Goal: Information Seeking & Learning: Compare options

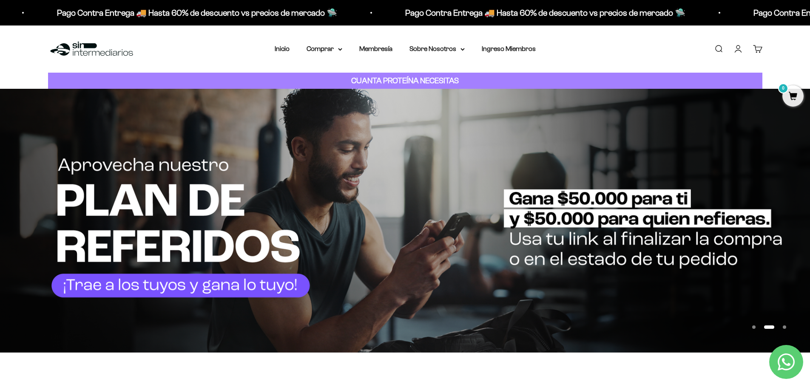
click at [335, 41] on div "Menú Buscar Inicio Comprar Proteínas Ver Todos Whey Iso Vegan Pancakes Pre-Entr…" at bounding box center [405, 49] width 810 height 47
click at [334, 47] on summary "Comprar" at bounding box center [324, 48] width 36 height 11
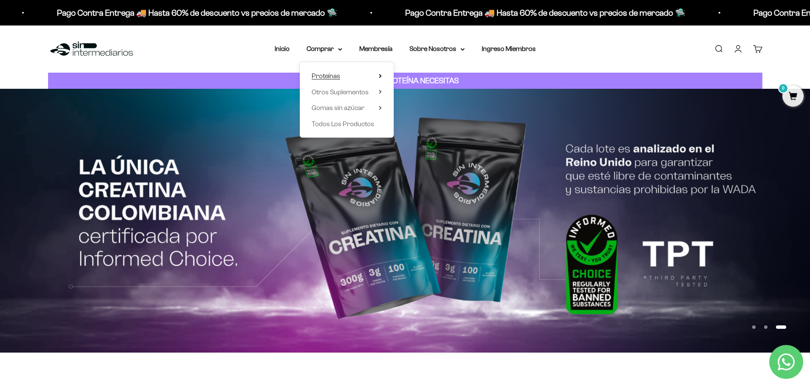
click at [381, 77] on icon at bounding box center [380, 76] width 3 height 4
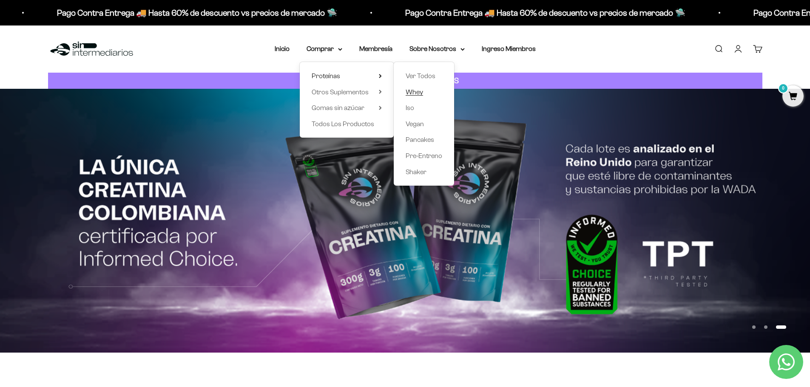
click at [417, 91] on span "Whey" at bounding box center [413, 91] width 17 height 7
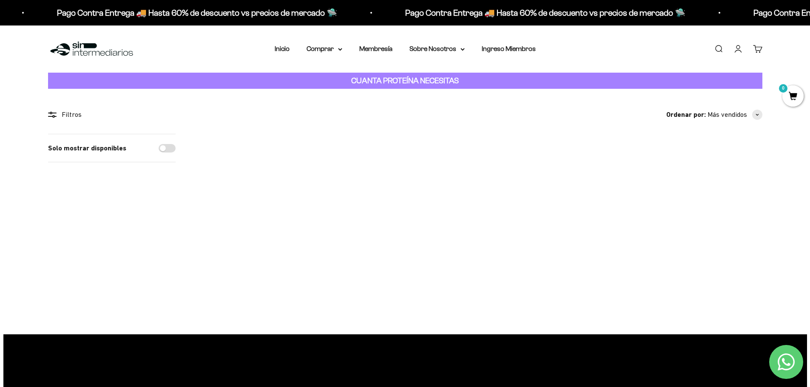
click at [712, 205] on img at bounding box center [709, 186] width 105 height 105
click at [264, 199] on img at bounding box center [248, 186] width 105 height 105
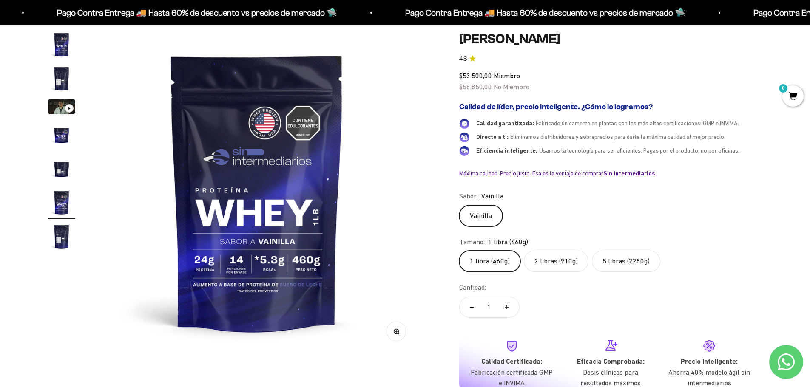
scroll to position [43, 0]
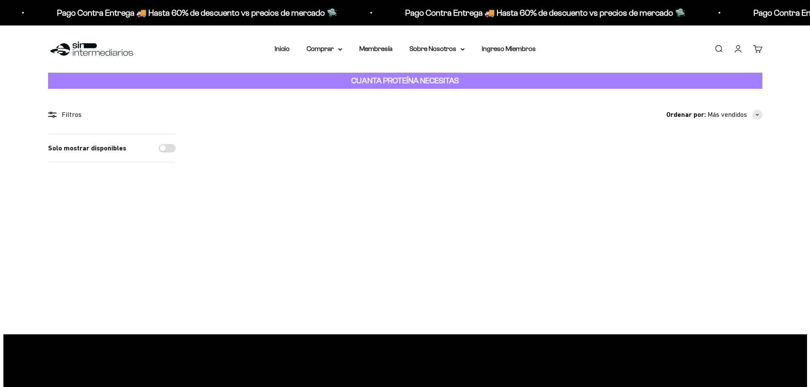
click at [350, 173] on img at bounding box center [363, 186] width 105 height 105
click at [483, 206] on img at bounding box center [478, 186] width 105 height 105
click at [342, 51] on summary "Comprar" at bounding box center [324, 48] width 36 height 11
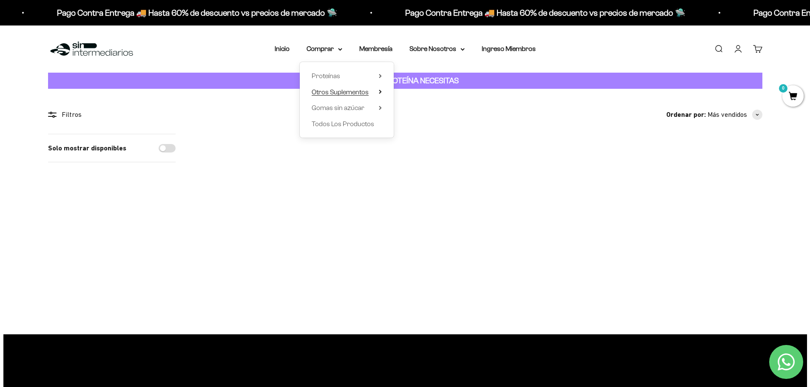
click at [377, 91] on summary "Otros Suplementos" at bounding box center [347, 92] width 70 height 11
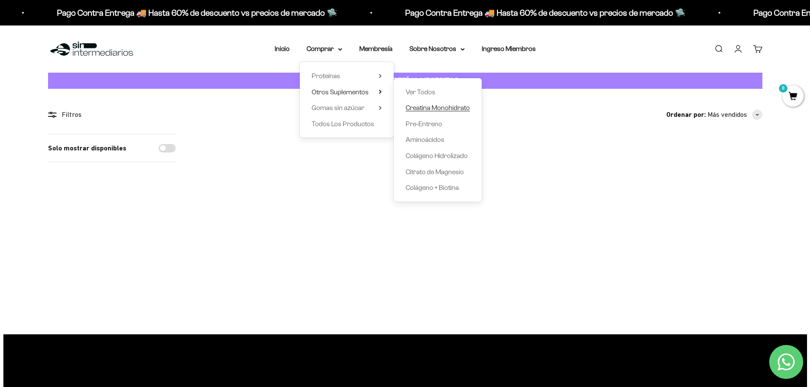
click at [424, 106] on span "Creatina Monohidrato" at bounding box center [437, 107] width 64 height 7
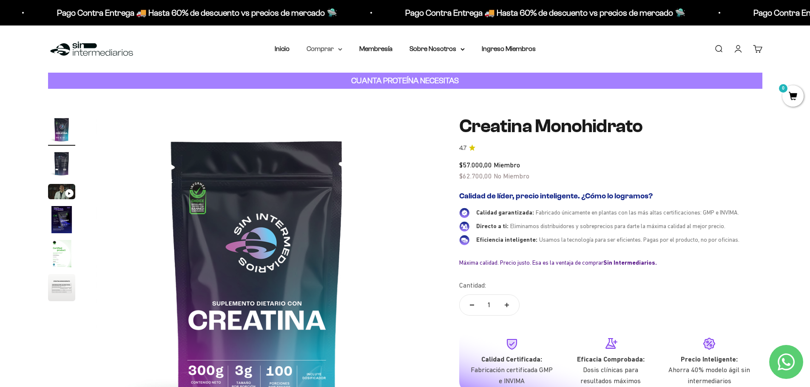
click at [328, 55] on div "Menú Buscar Inicio Comprar Proteínas Ver Todos Whey Iso Vegan Pancakes Pre-Entr…" at bounding box center [405, 49] width 810 height 47
click at [340, 50] on summary "Comprar" at bounding box center [324, 48] width 36 height 11
click at [388, 93] on div "Proteínas Ver Todos Whey Iso Vegan Shaker" at bounding box center [347, 100] width 94 height 76
click at [378, 92] on summary "Otros Suplementos" at bounding box center [347, 92] width 70 height 11
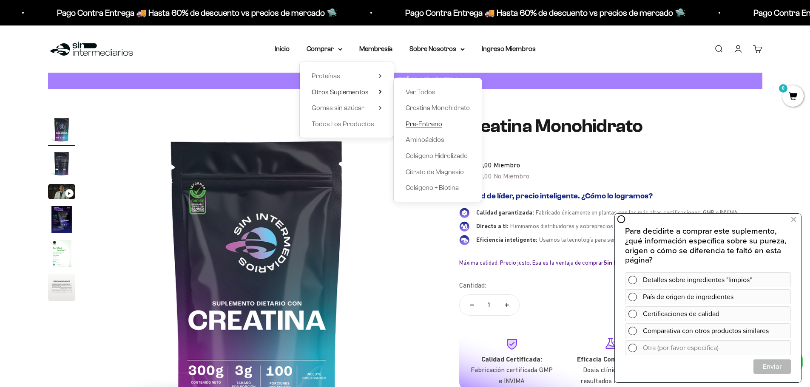
click at [429, 125] on span "Pre-Entreno" at bounding box center [423, 123] width 37 height 7
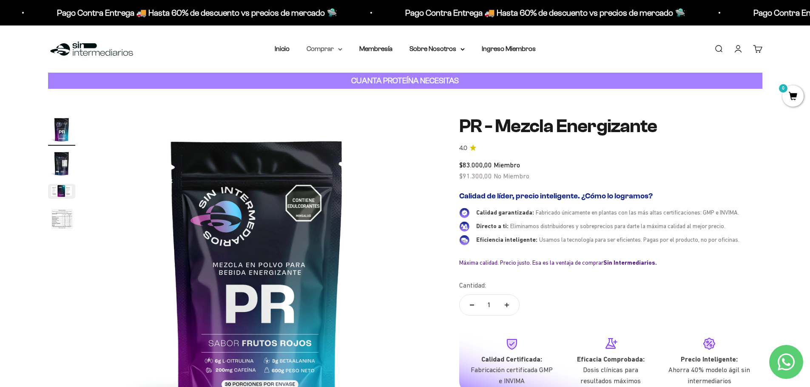
click at [328, 54] on summary "Comprar" at bounding box center [324, 48] width 36 height 11
click at [338, 88] on span "Otros Suplementos" at bounding box center [340, 91] width 57 height 7
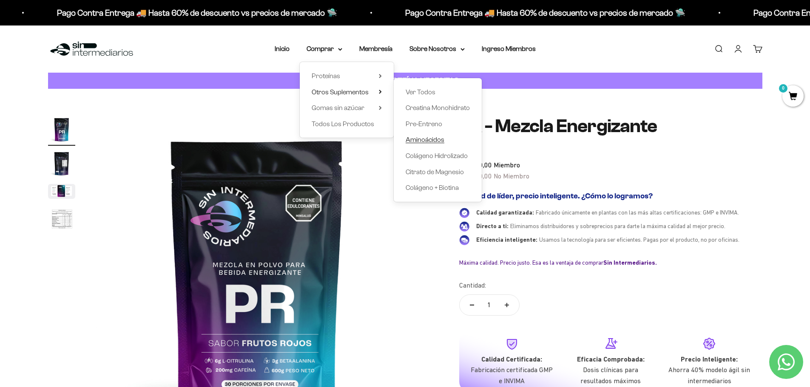
click at [432, 141] on span "Aminoácidos" at bounding box center [424, 139] width 39 height 7
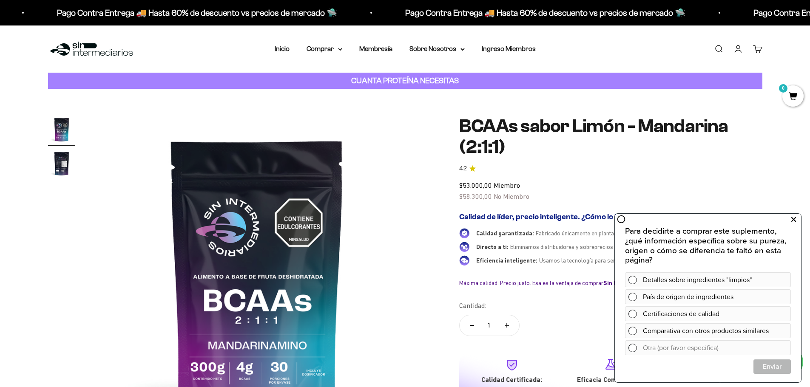
click at [791, 219] on icon at bounding box center [793, 219] width 5 height 11
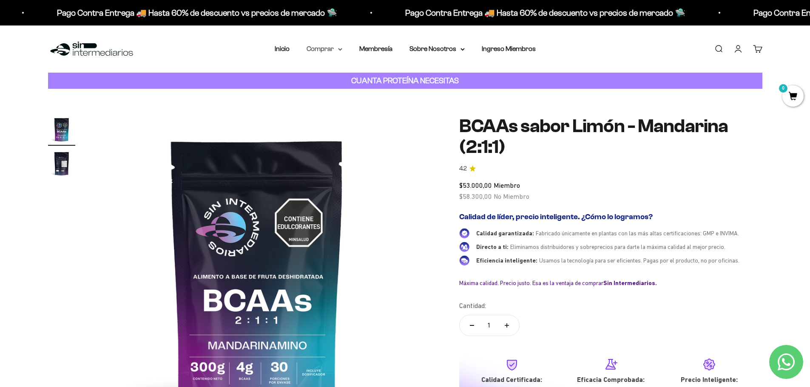
click at [326, 46] on summary "Comprar" at bounding box center [324, 48] width 36 height 11
click at [377, 95] on summary "Otros Suplementos" at bounding box center [347, 92] width 70 height 11
click at [364, 107] on summary "Gomas sin azúcar" at bounding box center [347, 107] width 70 height 11
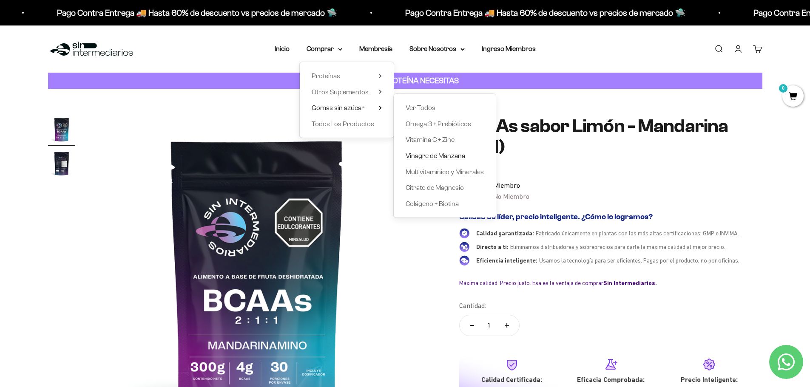
click at [452, 158] on span "Vinagre de Manzana" at bounding box center [435, 155] width 60 height 7
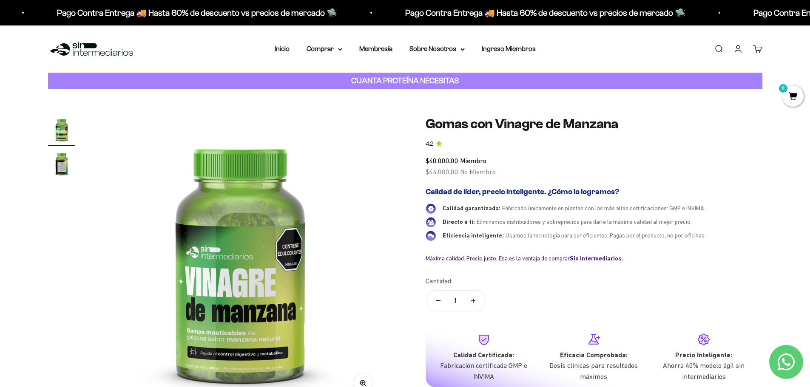
scroll to position [43, 0]
